Goal: Transaction & Acquisition: Purchase product/service

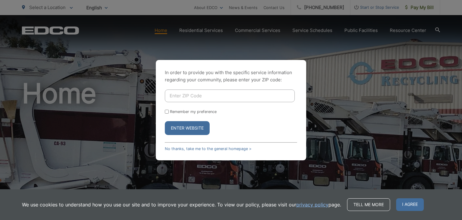
click at [176, 92] on input "Enter ZIP Code" at bounding box center [230, 95] width 130 height 13
type input "92019"
click at [169, 114] on form "92019 Remember my preference Enter Website" at bounding box center [231, 111] width 132 height 45
click at [168, 111] on input "Remember my preference" at bounding box center [167, 112] width 4 height 4
checkbox input "true"
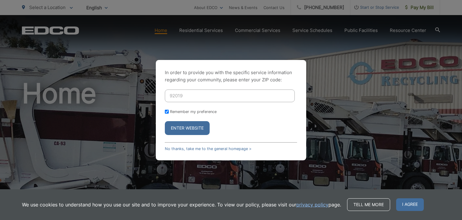
checkbox input "true"
click at [182, 129] on button "Enter Website" at bounding box center [187, 128] width 45 height 14
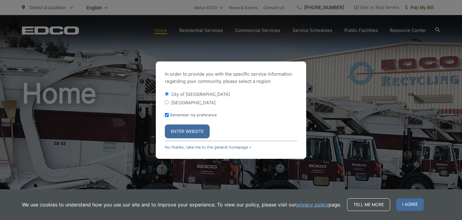
click at [184, 133] on button "Enter Website" at bounding box center [187, 131] width 45 height 14
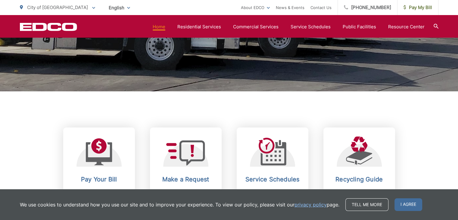
scroll to position [241, 0]
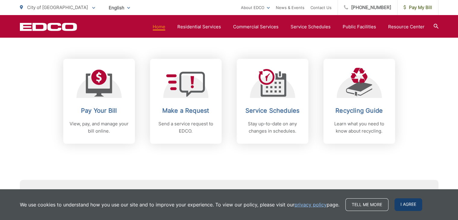
click at [408, 205] on span "I agree" at bounding box center [408, 204] width 28 height 13
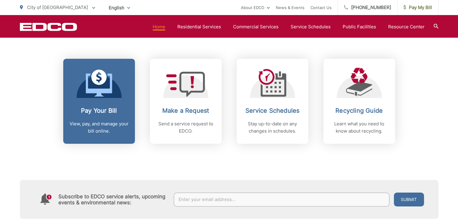
click at [107, 111] on h2 "Pay Your Bill" at bounding box center [99, 110] width 60 height 7
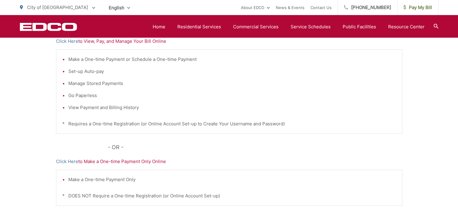
scroll to position [150, 0]
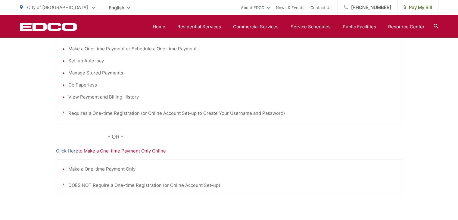
click at [147, 152] on p "Click Here to Make a One-time Payment Only Online" at bounding box center [229, 150] width 346 height 7
click at [124, 153] on p "Click Here to Make a One-time Payment Only Online" at bounding box center [229, 150] width 346 height 7
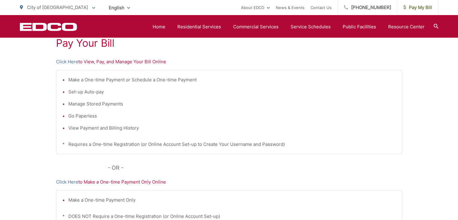
scroll to position [60, 0]
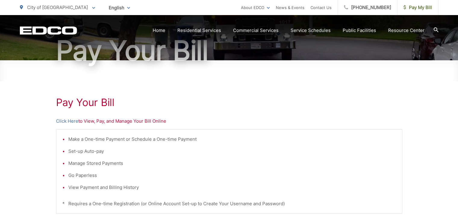
click at [89, 123] on p "Click Here to View, Pay, and Manage Your Bill Online" at bounding box center [229, 120] width 346 height 7
click at [76, 120] on link "Click Here" at bounding box center [67, 120] width 22 height 7
